Goal: Task Accomplishment & Management: Complete application form

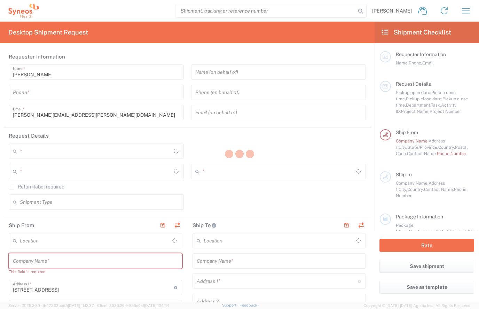
type input "[GEOGRAPHIC_DATA]"
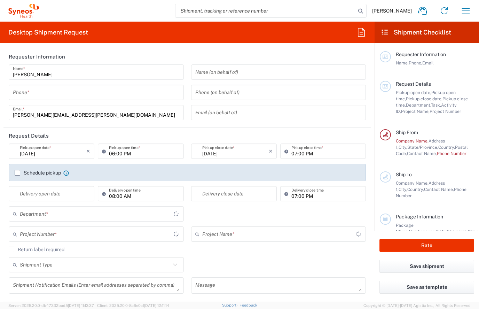
type input "[US_STATE]"
type input "6004"
type input "Syneos Health Commercial Servi- [GEOGRAPHIC_DATA] [GEOGRAPHIC_DATA]"
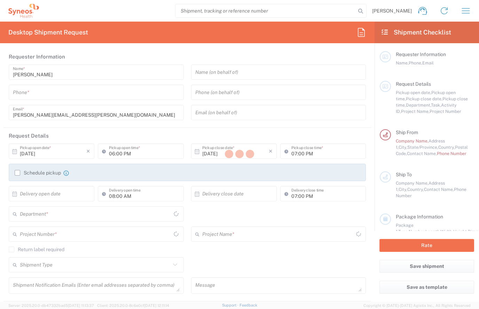
type input "[US_STATE]"
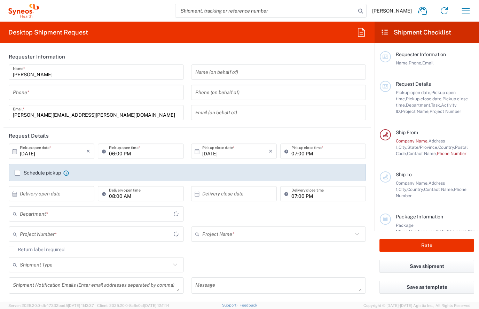
type input "6004"
type input "Syneos Health Commercial Servi- [GEOGRAPHIC_DATA] [GEOGRAPHIC_DATA]"
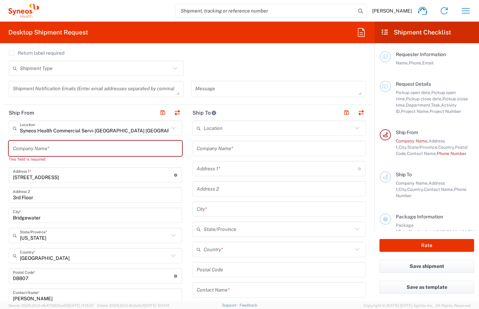
scroll to position [196, 0]
click at [216, 130] on input "text" at bounding box center [278, 129] width 149 height 12
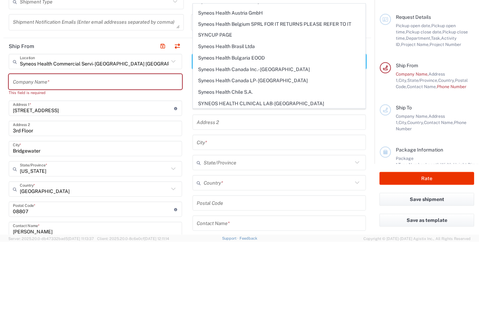
scroll to position [462, 0]
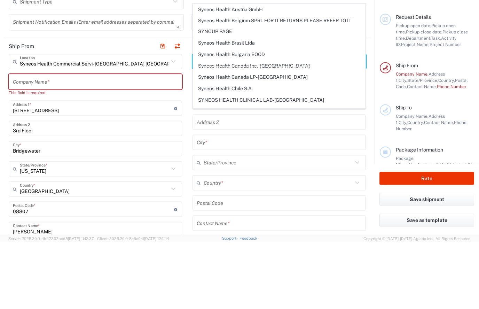
click at [189, 121] on main "Location Addison Whitney LLC-Morrisvile NC US Barcelona-Syneos Health BioSector…" at bounding box center [279, 267] width 184 height 293
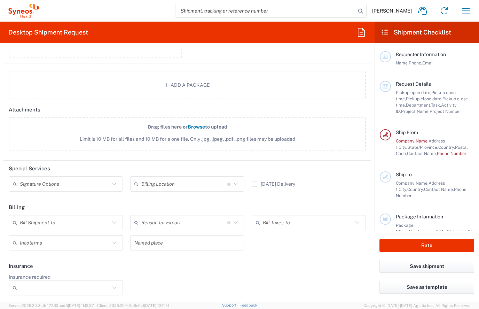
scroll to position [0, 0]
click at [24, 27] on agx-form-header "Desktop Shipment Request" at bounding box center [187, 33] width 375 height 22
click at [55, 31] on h2 "Desktop Shipment Request" at bounding box center [48, 32] width 80 height 8
click at [393, 14] on span "[PERSON_NAME]" at bounding box center [392, 11] width 40 height 6
click at [397, 131] on span "Ship From" at bounding box center [407, 133] width 22 height 6
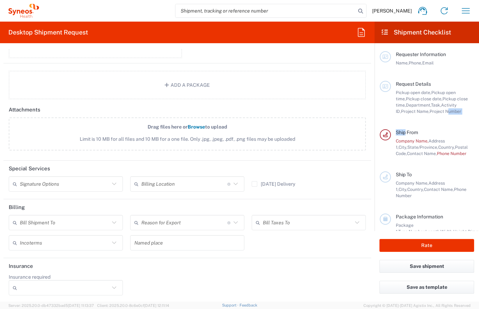
click at [381, 67] on div "Requester Information Name, Phone, Email" at bounding box center [427, 66] width 94 height 30
click at [385, 56] on icon at bounding box center [385, 56] width 6 height 5
click at [466, 6] on icon "button" at bounding box center [466, 10] width 11 height 11
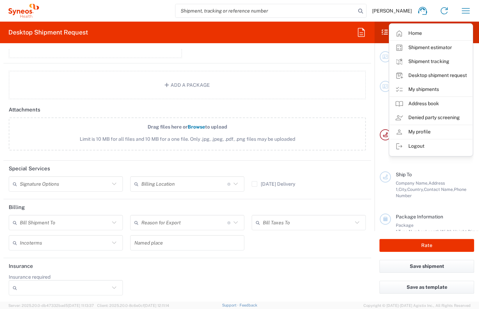
click at [419, 90] on link "My shipments" at bounding box center [431, 90] width 83 height 14
